Goal: Check status: Check status

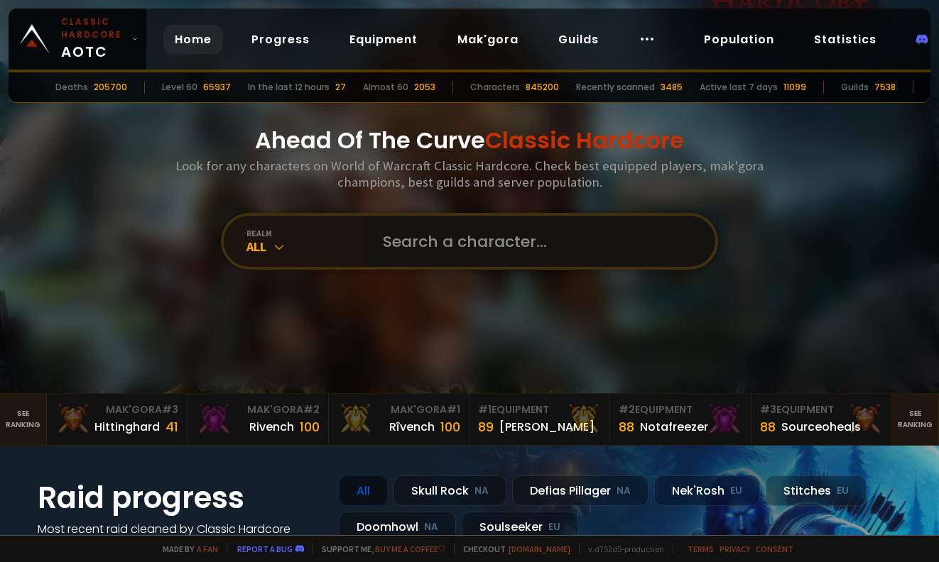
click at [444, 224] on input "text" at bounding box center [536, 241] width 324 height 51
type input "Piypiy"
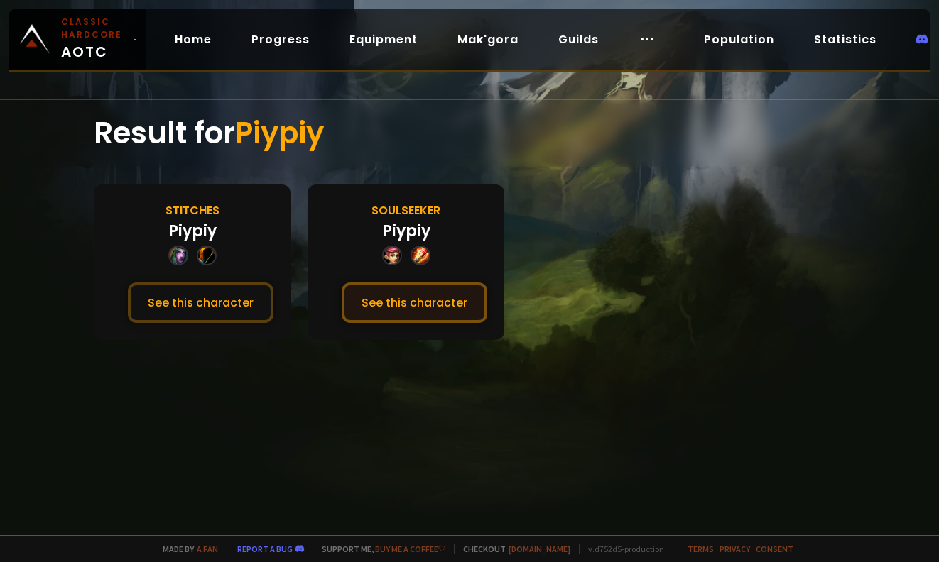
click at [400, 296] on button "See this character" at bounding box center [414, 303] width 146 height 40
